Goal: Task Accomplishment & Management: Complete application form

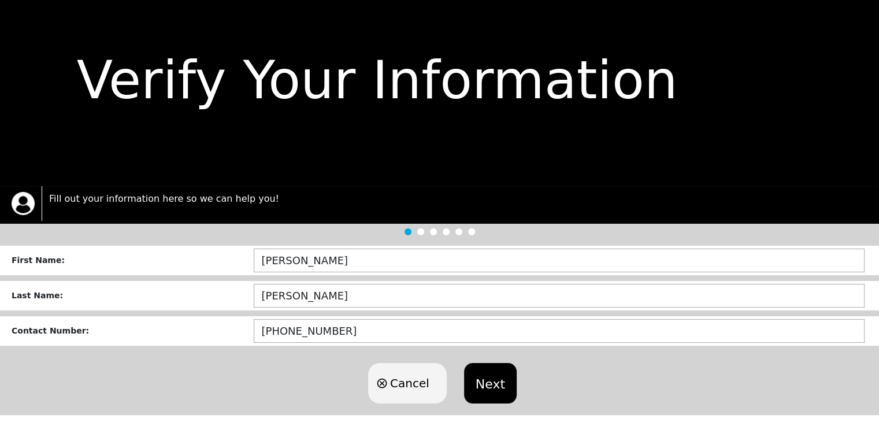
scroll to position [39, 0]
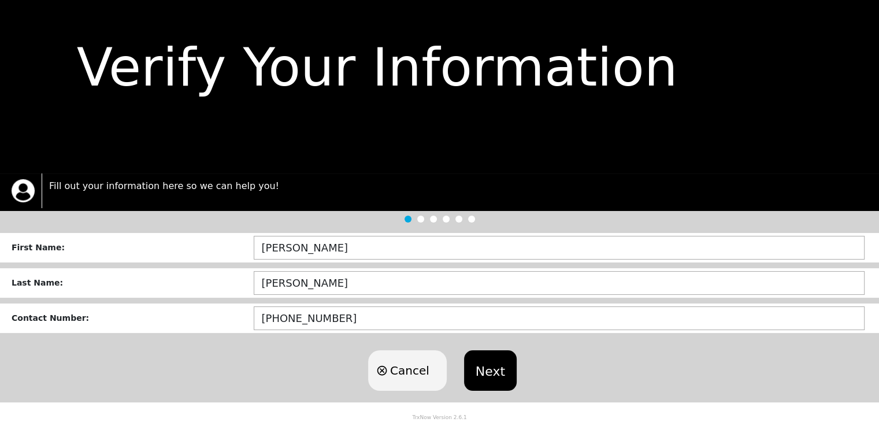
click at [487, 376] on button "Next" at bounding box center [490, 370] width 53 height 40
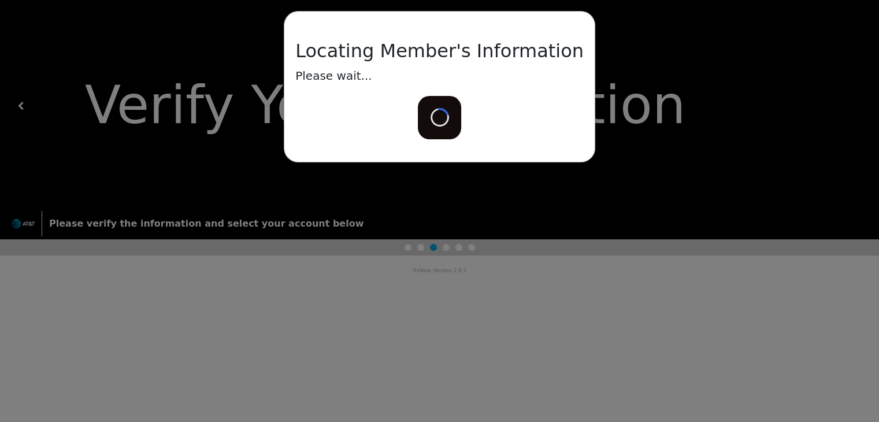
scroll to position [0, 0]
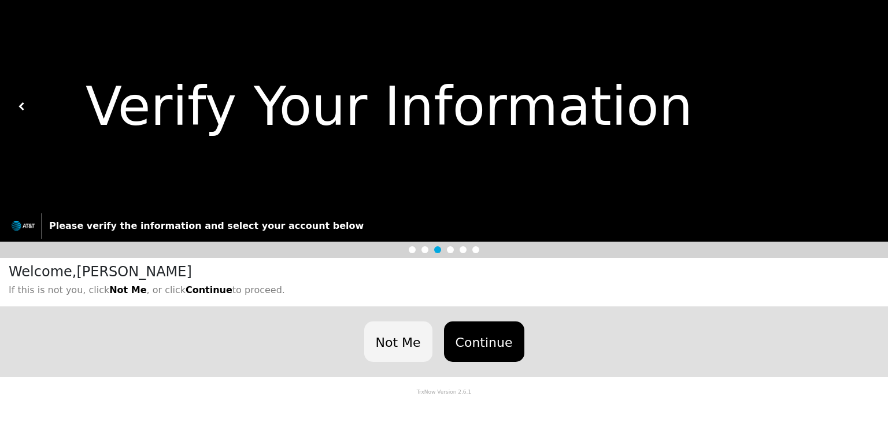
click at [480, 332] on button "Continue" at bounding box center [484, 341] width 80 height 40
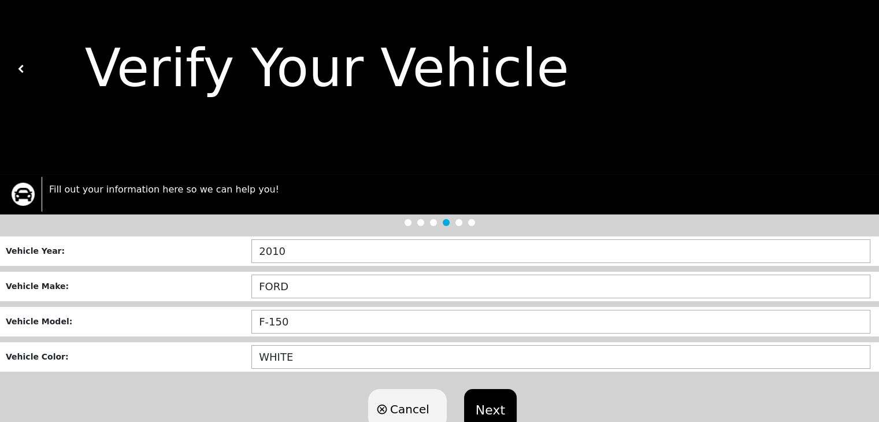
scroll to position [76, 0]
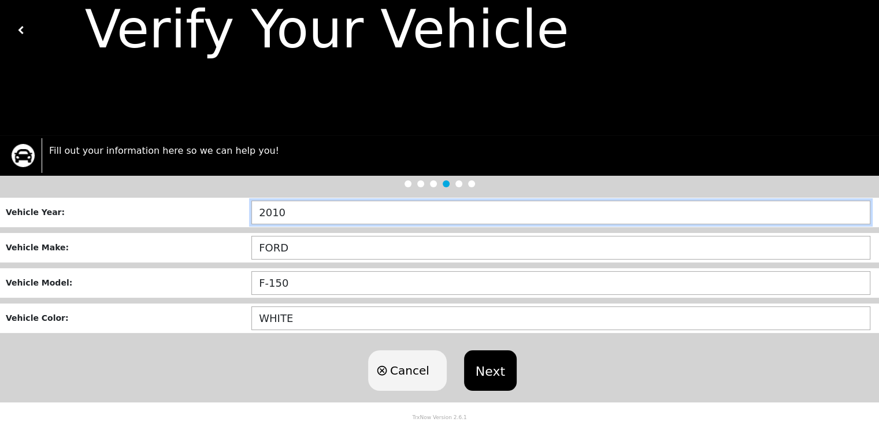
click at [301, 212] on input "2010" at bounding box center [560, 213] width 619 height 24
type input "2010"
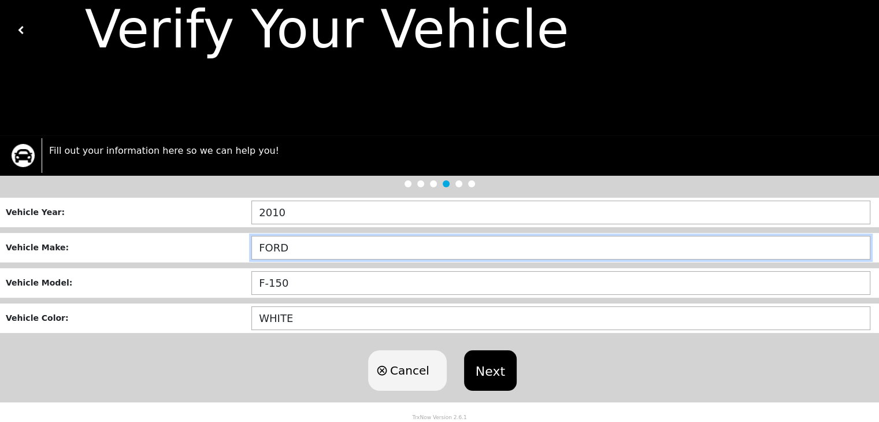
drag, startPoint x: 297, startPoint y: 245, endPoint x: 220, endPoint y: 251, distance: 77.1
click at [220, 251] on div "Vehicle Make : FORD" at bounding box center [439, 247] width 879 height 29
type input "TOYOTA"
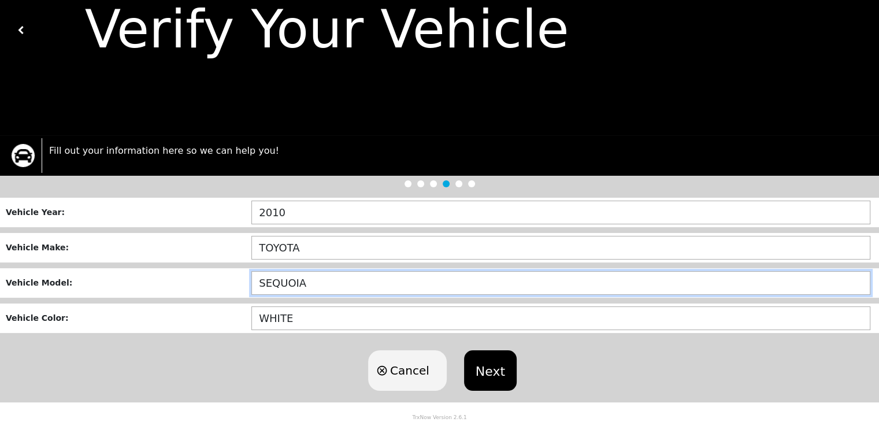
type input "SEQUOIA"
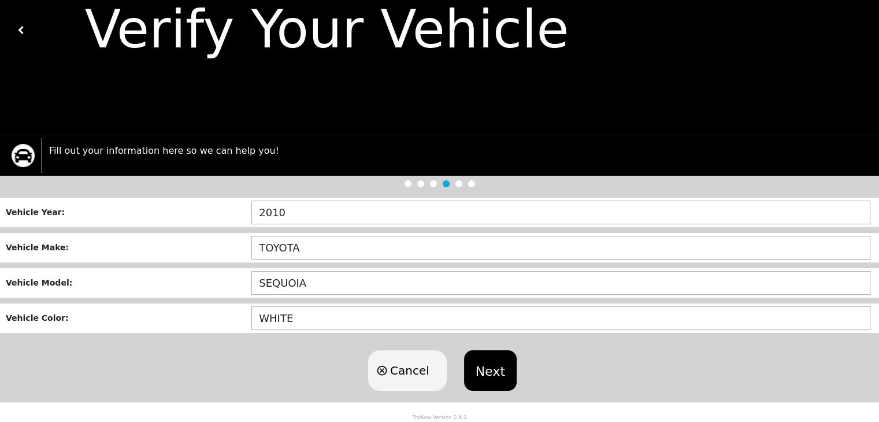
click at [495, 363] on button "Next" at bounding box center [490, 370] width 53 height 40
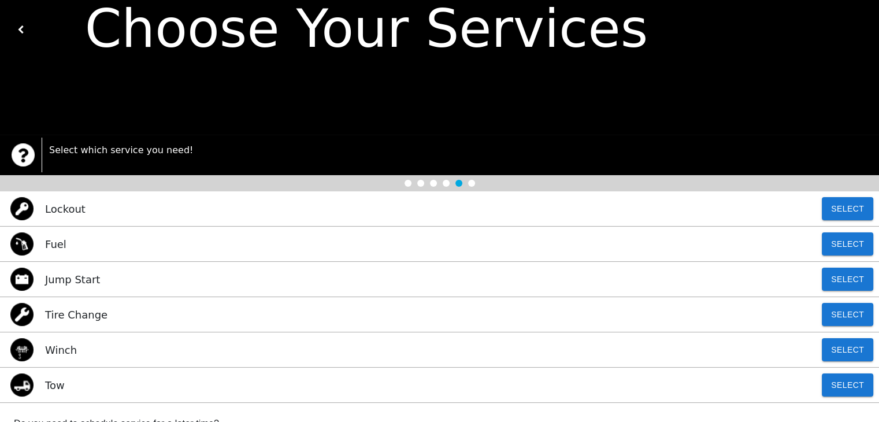
scroll to position [231, 0]
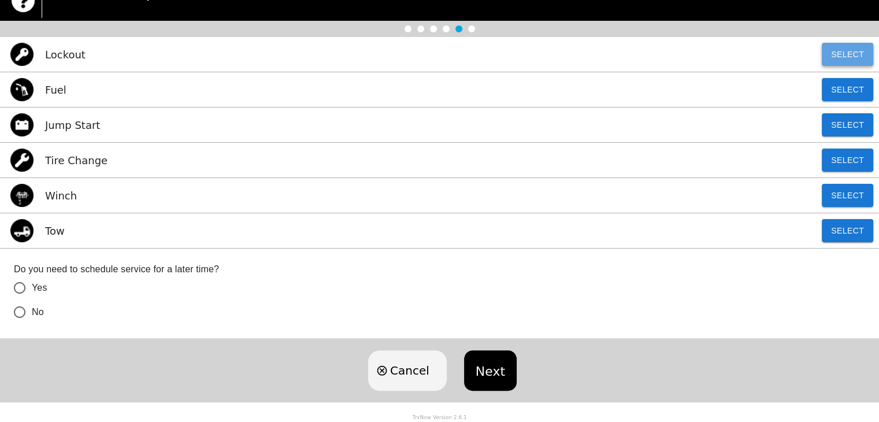
click at [841, 51] on button "Select" at bounding box center [847, 54] width 51 height 23
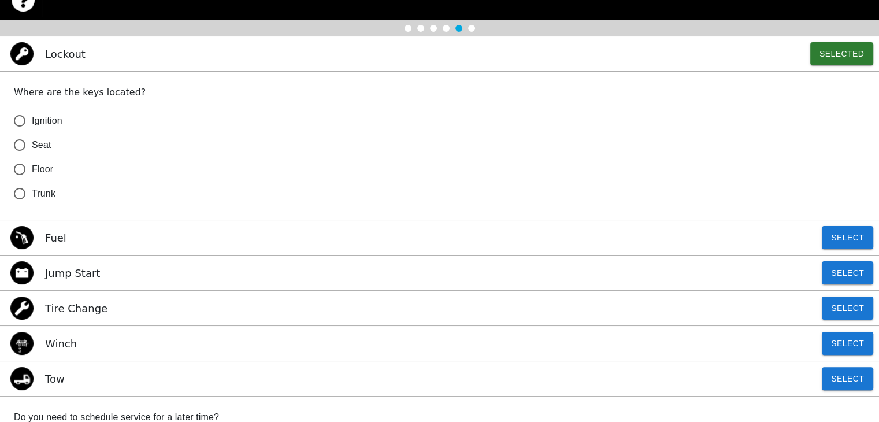
click at [16, 139] on input "Seat" at bounding box center [20, 145] width 24 height 24
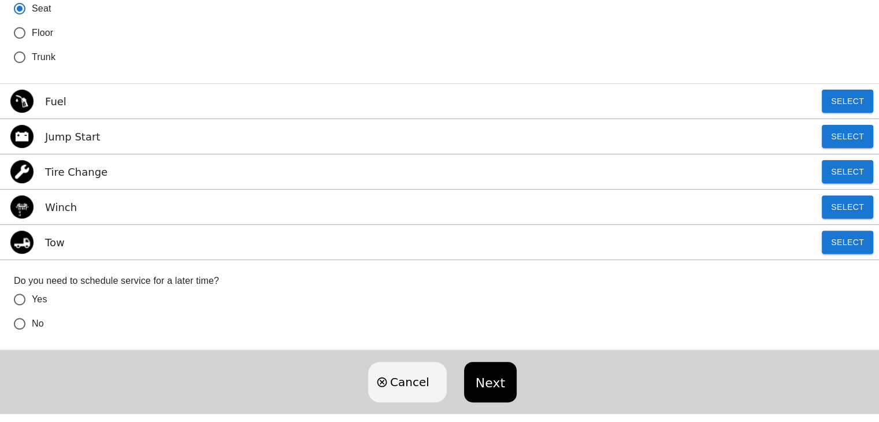
scroll to position [380, 0]
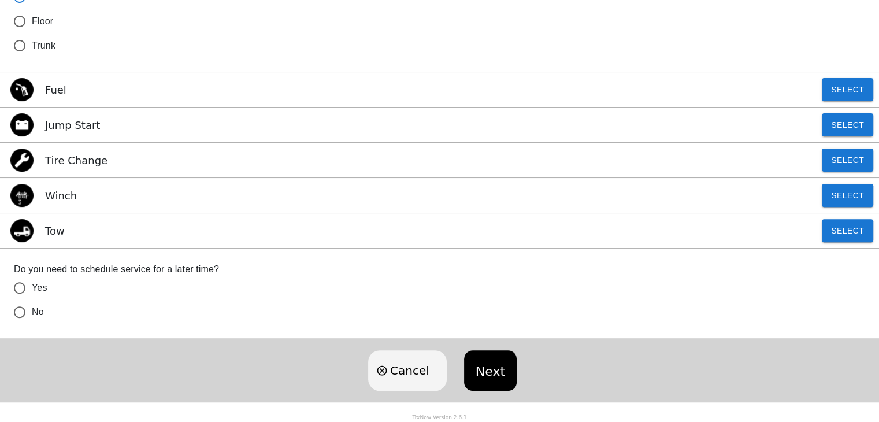
radio input "true"
click at [18, 313] on input "No" at bounding box center [20, 312] width 24 height 24
radio input "true"
click at [491, 368] on button "Next" at bounding box center [490, 370] width 53 height 40
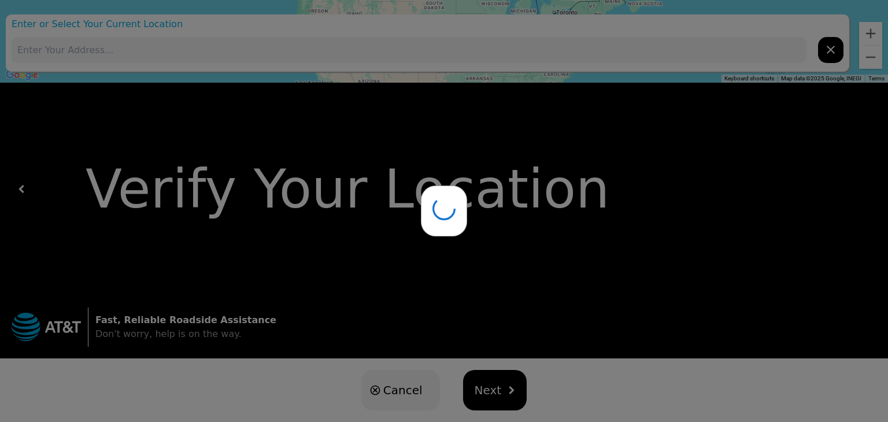
type input "[STREET_ADDRESS]"
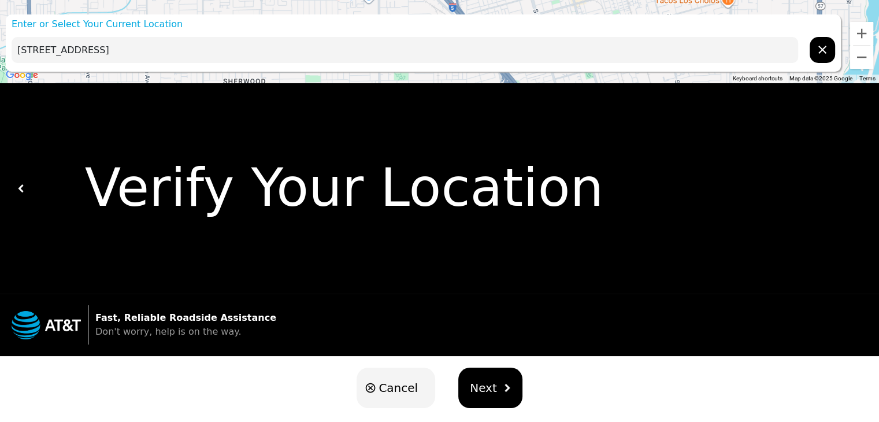
click at [499, 384] on button "Next" at bounding box center [490, 388] width 64 height 40
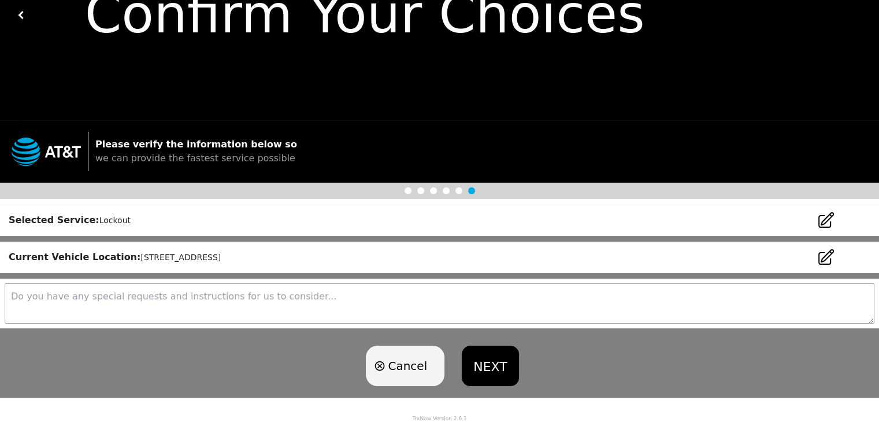
scroll to position [94, 0]
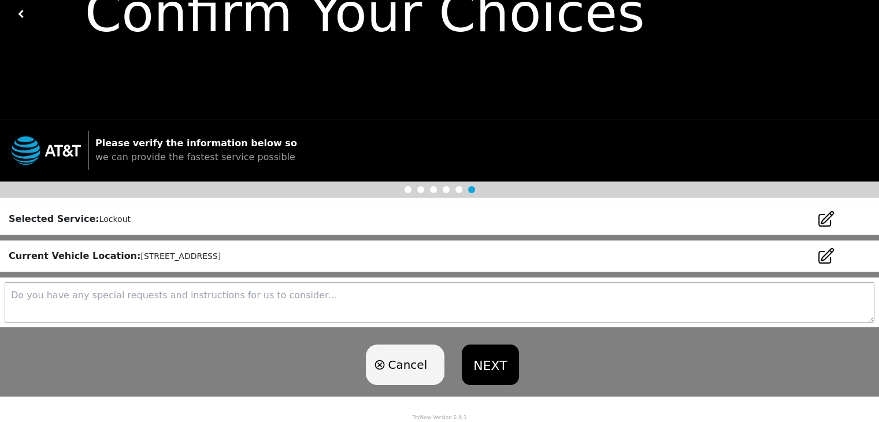
click at [826, 257] on icon at bounding box center [826, 256] width 18 height 18
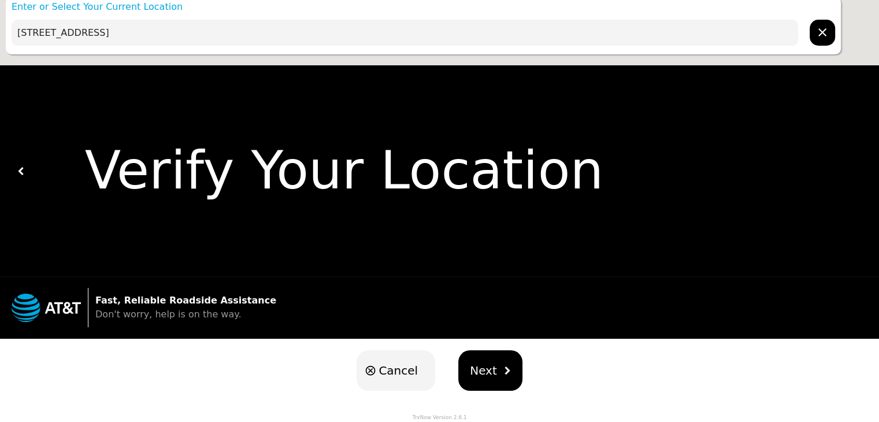
scroll to position [0, 0]
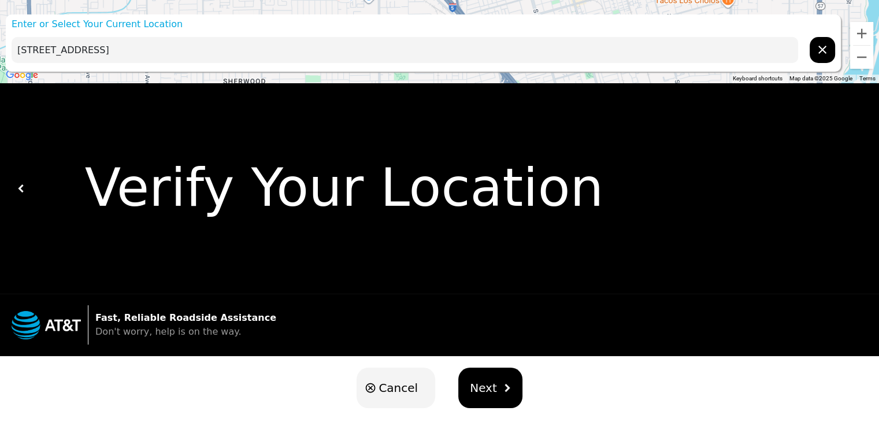
click at [32, 48] on input "[STREET_ADDRESS]" at bounding box center [405, 50] width 787 height 26
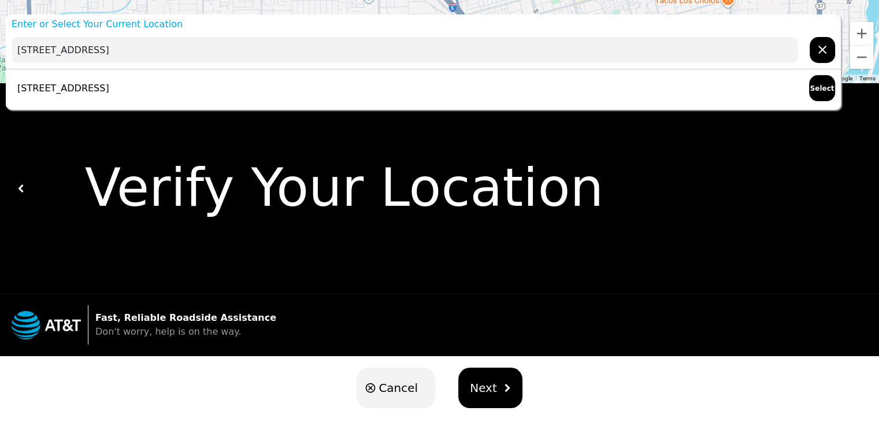
type input "[STREET_ADDRESS]"
click at [817, 86] on button "Select" at bounding box center [822, 88] width 26 height 26
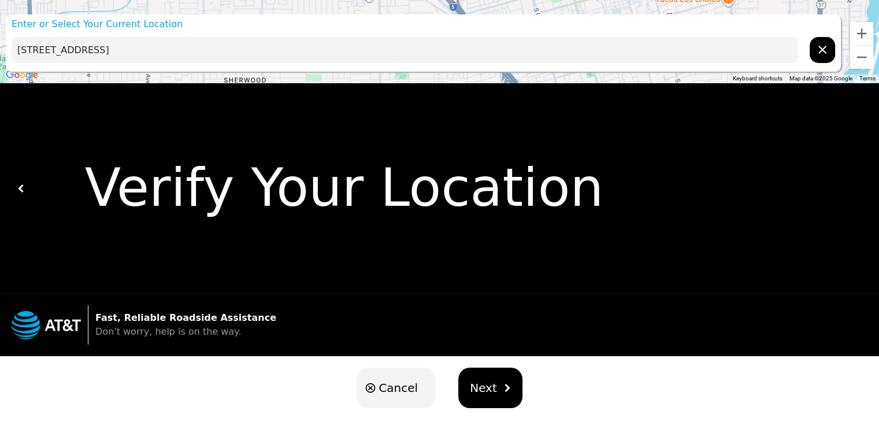
click at [492, 388] on button "Next" at bounding box center [490, 388] width 64 height 40
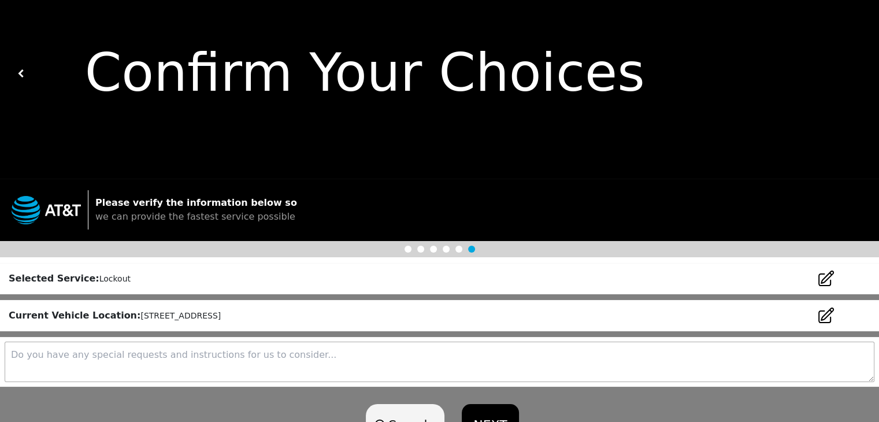
scroll to position [94, 0]
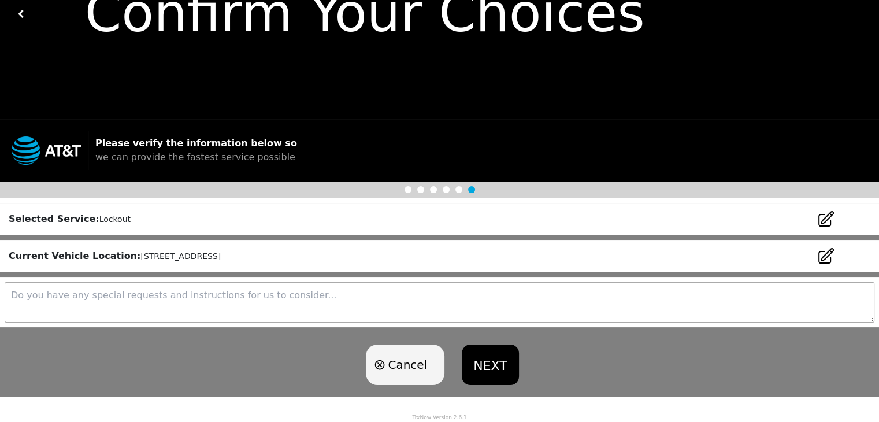
click at [487, 357] on button "NEXT" at bounding box center [490, 365] width 57 height 40
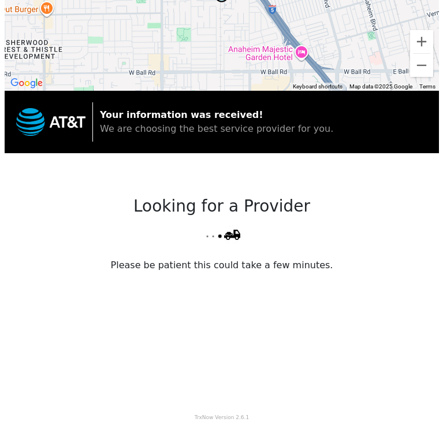
scroll to position [0, 0]
